Goal: Task Accomplishment & Management: Use online tool/utility

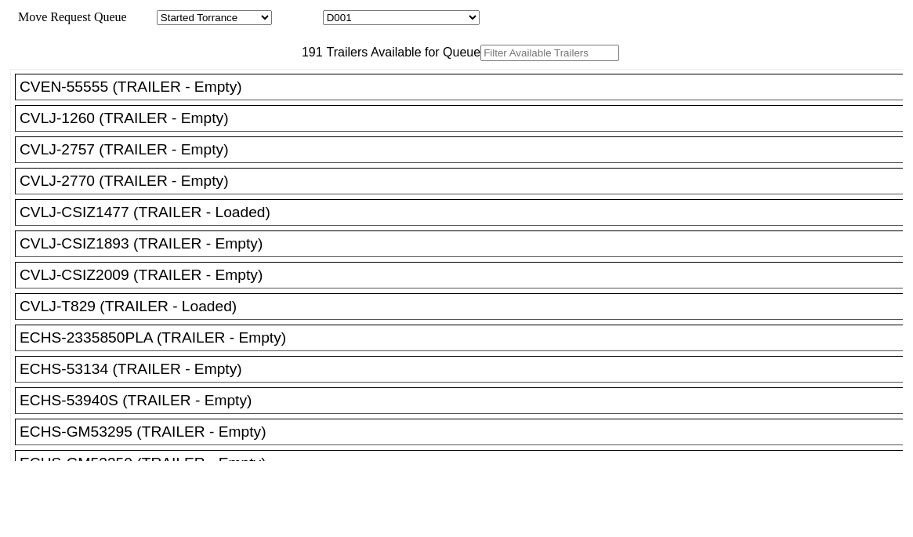
click at [480, 61] on input "text" at bounding box center [549, 53] width 139 height 16
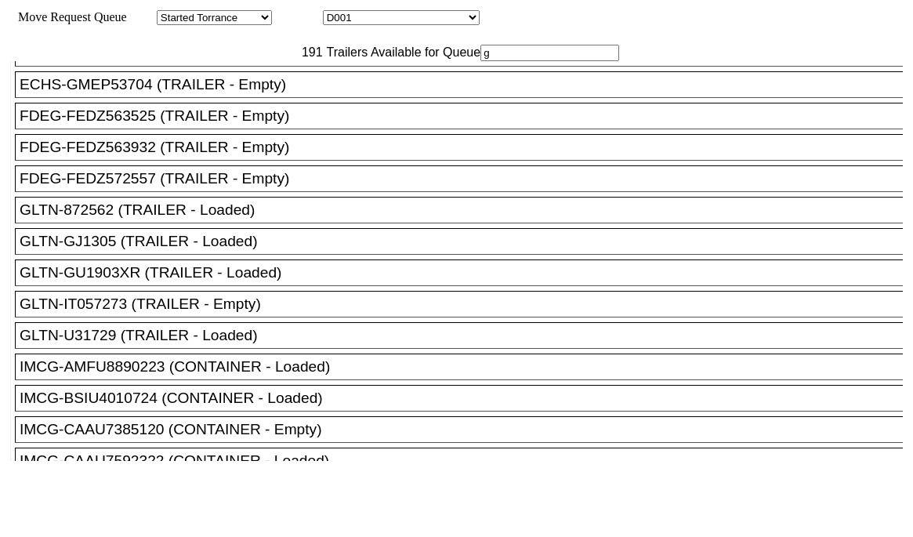
scroll to position [157, 0]
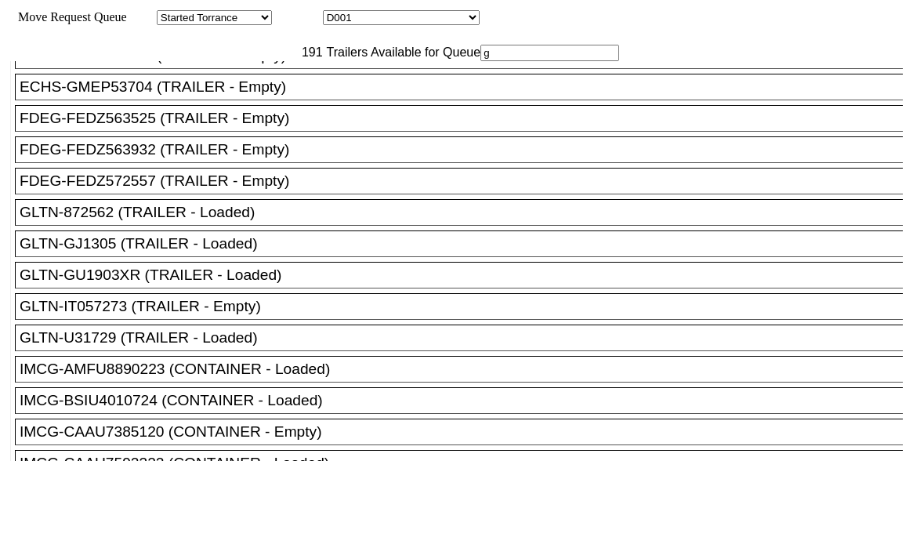
type input "g"
click at [226, 320] on li "GLTN-IT057273 (TRAILER - Empty)" at bounding box center [466, 306] width 902 height 27
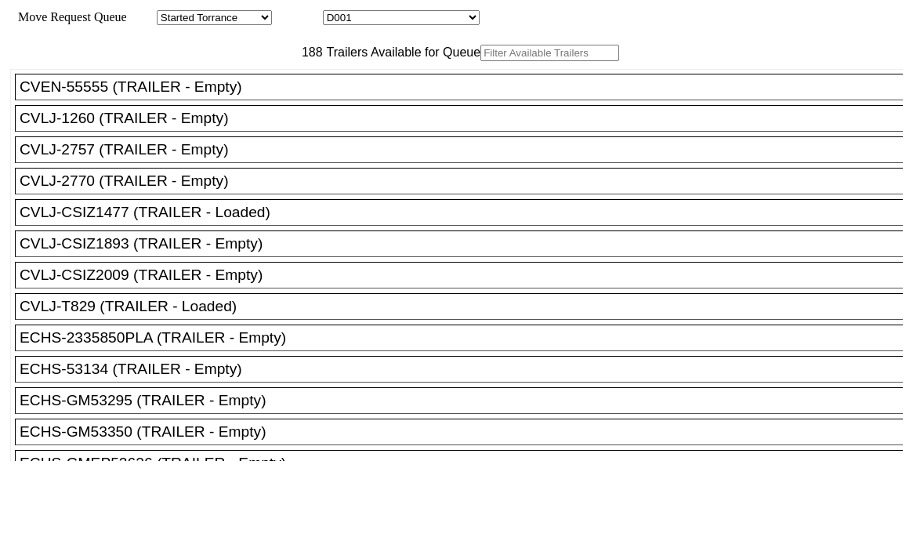
click at [480, 61] on input "text" at bounding box center [549, 53] width 139 height 16
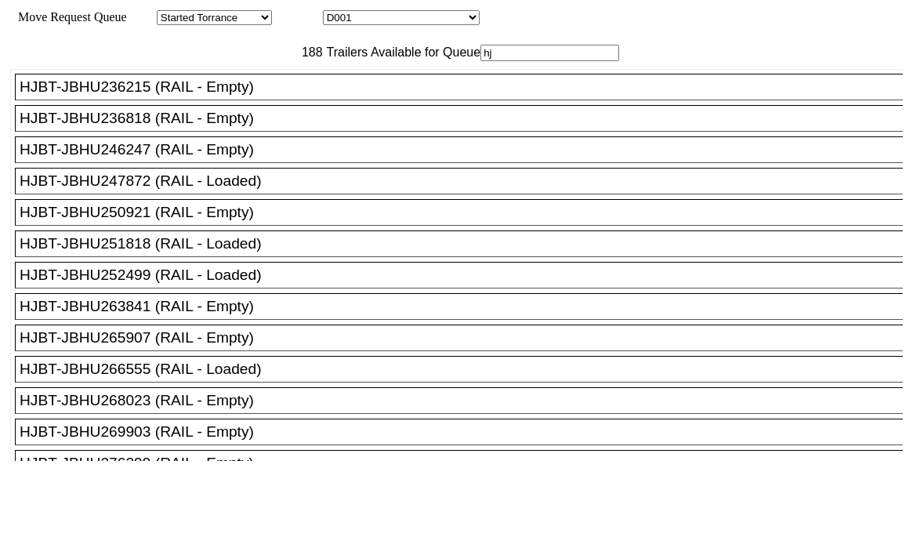
type input "hj"
click at [241, 221] on div "HJBT-JBHU250921 (RAIL - Empty)" at bounding box center [466, 212] width 892 height 17
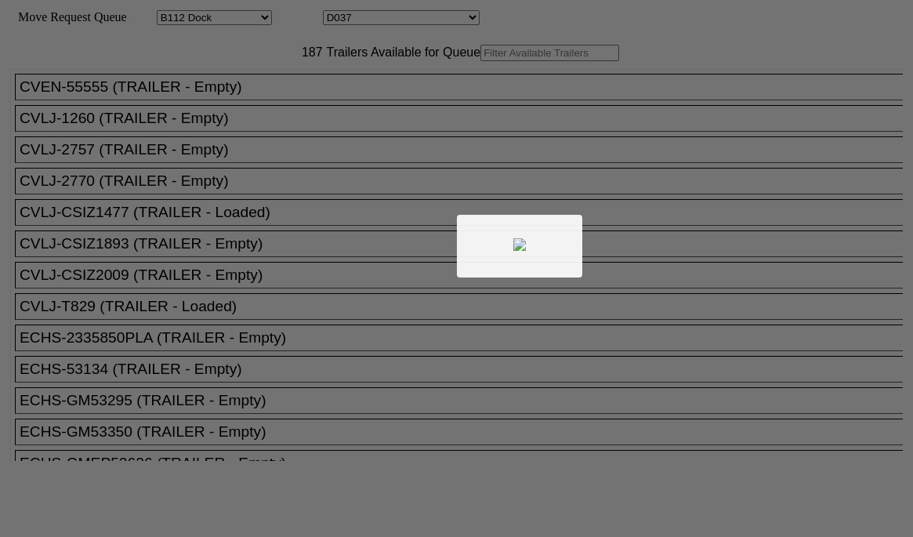
select select "121"
select select "3283"
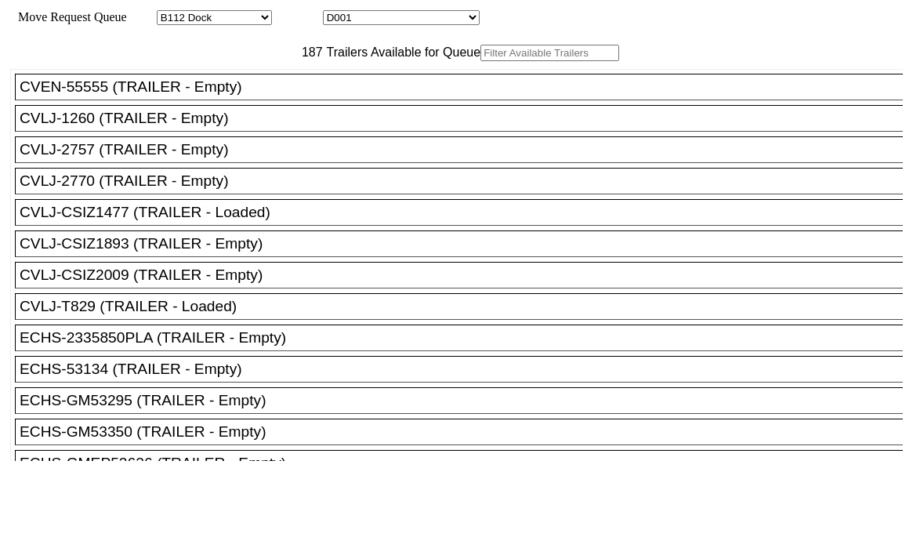
click at [480, 61] on input "text" at bounding box center [549, 53] width 139 height 16
paste input "EMHU264137"
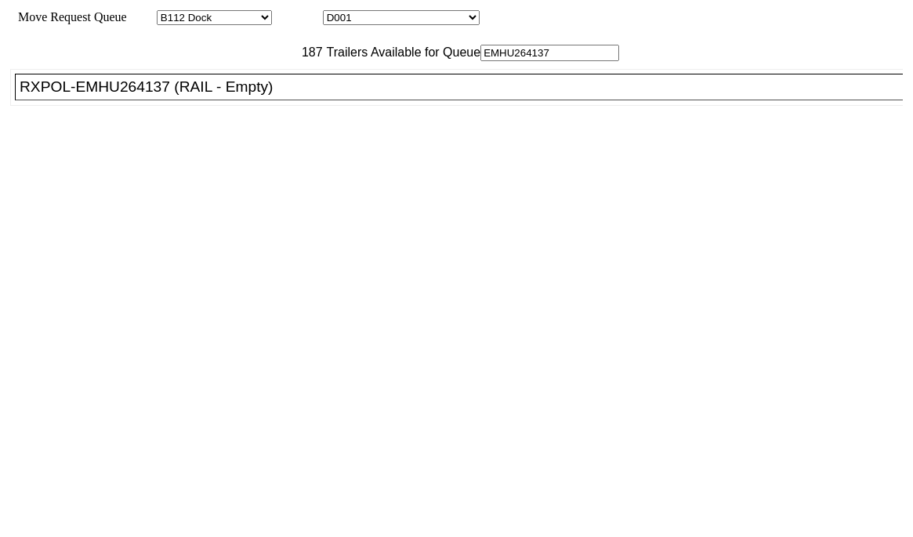
type input "EMHU264137"
click at [244, 96] on div "RXPOL-EMHU264137 (RAIL - Empty)" at bounding box center [466, 86] width 892 height 17
